Goal: Task Accomplishment & Management: Use online tool/utility

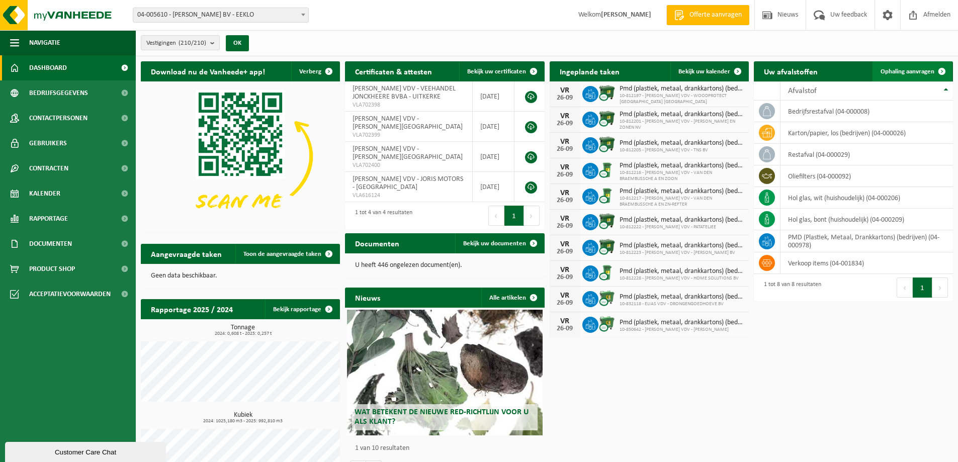
click at [882, 70] on span "Ophaling aanvragen" at bounding box center [908, 71] width 54 height 7
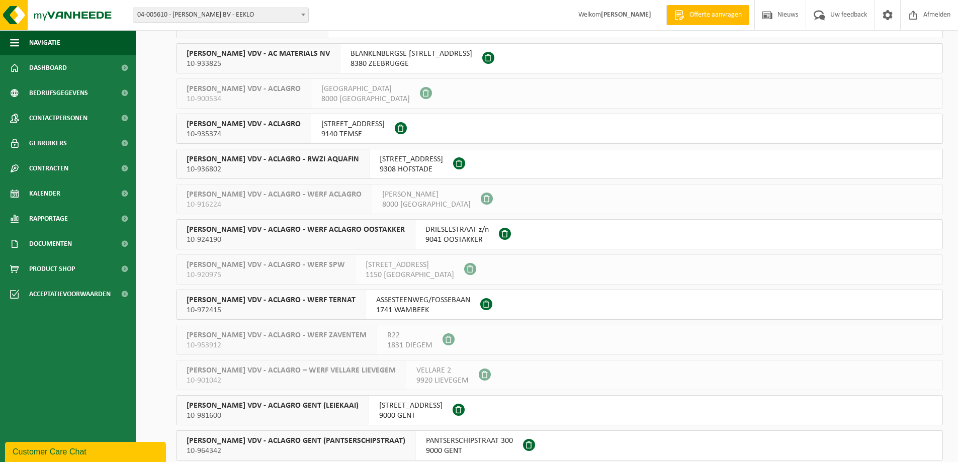
scroll to position [453, 0]
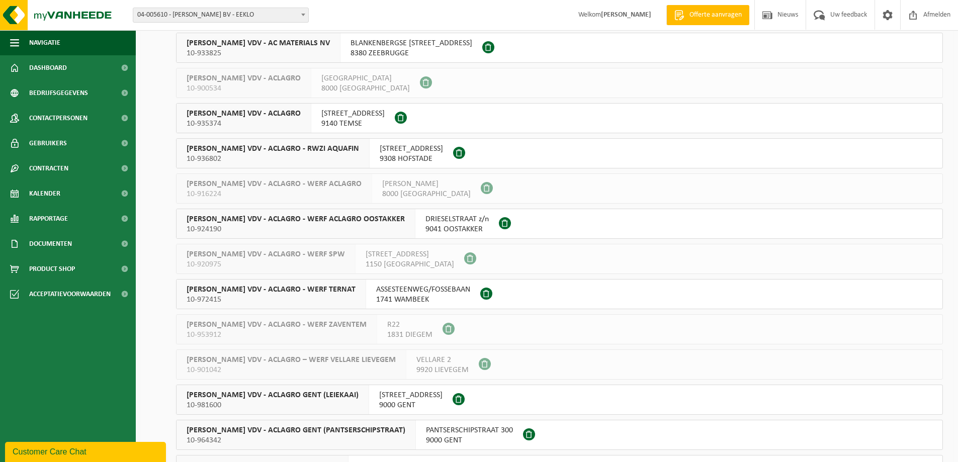
click at [302, 289] on span "ELIAS VDV - ACLAGRO - WERF TERNAT" at bounding box center [271, 290] width 169 height 10
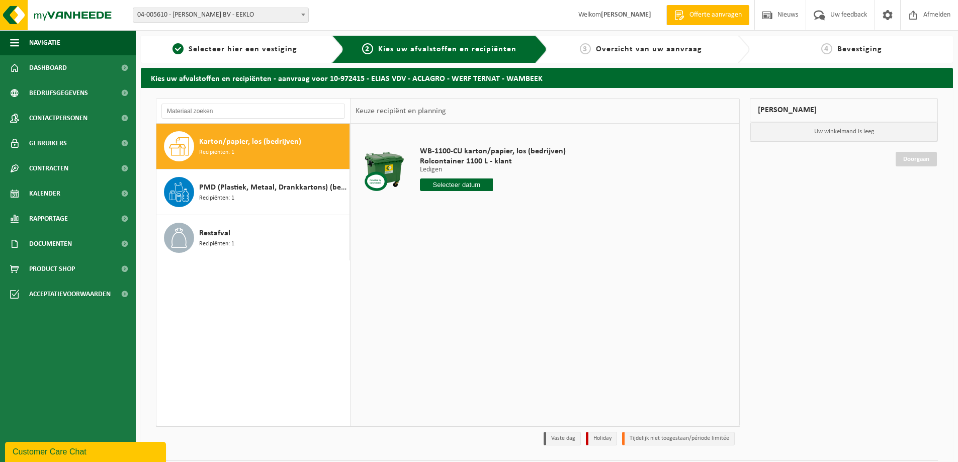
click at [295, 156] on div "Karton/papier, los (bedrijven) Recipiënten: 1" at bounding box center [273, 146] width 148 height 30
click at [443, 186] on input "text" at bounding box center [456, 185] width 73 height 13
click at [446, 305] on div "30" at bounding box center [447, 306] width 18 height 16
type input "Van 2025-09-30"
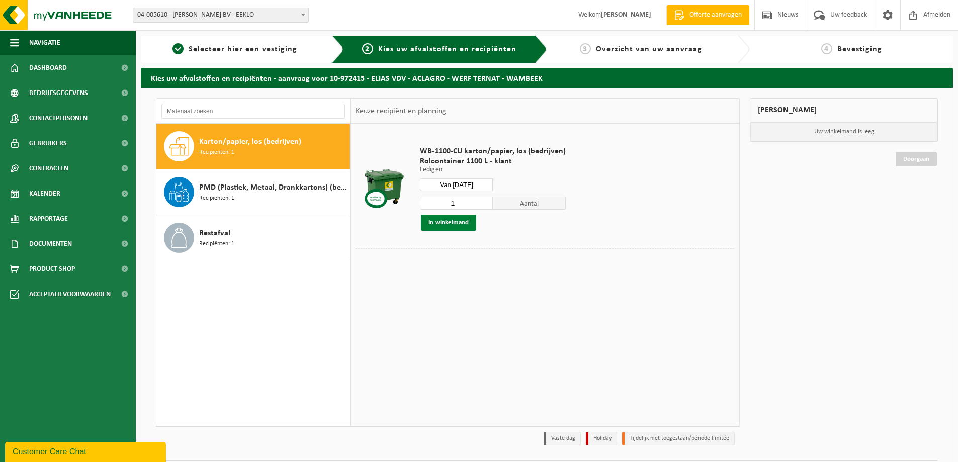
click at [457, 221] on button "In winkelmand" at bounding box center [448, 223] width 55 height 16
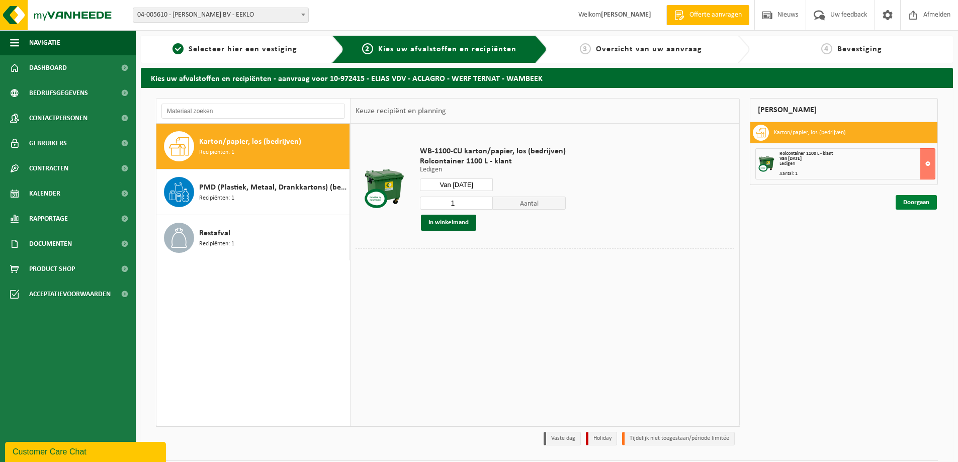
click at [915, 205] on link "Doorgaan" at bounding box center [916, 202] width 41 height 15
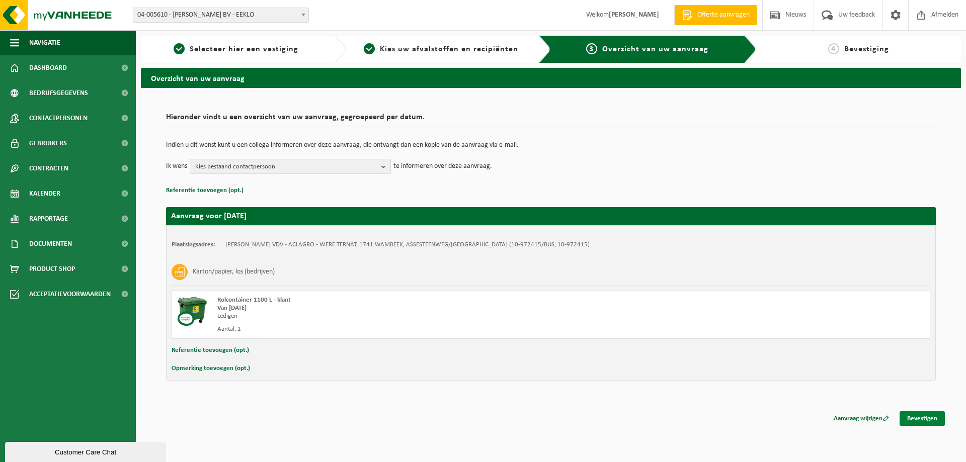
click at [937, 418] on link "Bevestigen" at bounding box center [921, 418] width 45 height 15
